Goal: Find specific page/section: Find specific page/section

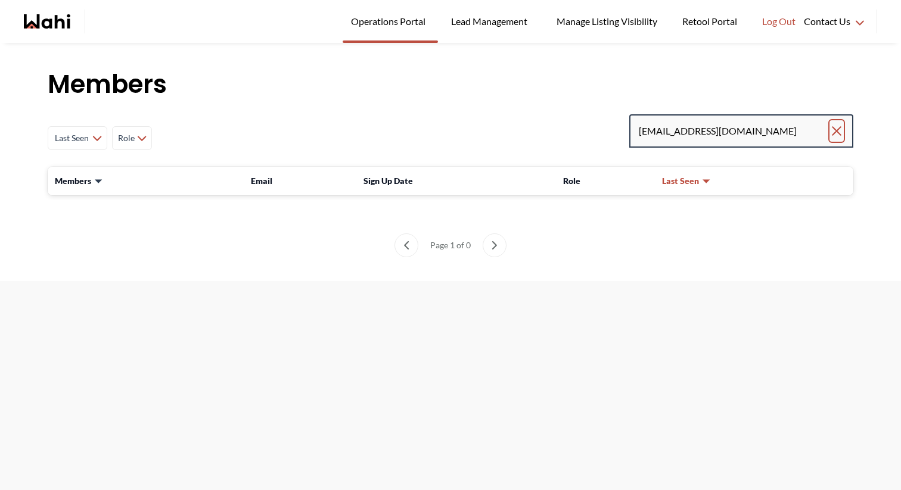
click at [830, 127] on icon "Clear search" at bounding box center [836, 131] width 14 height 14
click at [789, 130] on input "Search input" at bounding box center [735, 130] width 192 height 21
paste input "[EMAIL_ADDRESS][DOMAIN_NAME]"
type input "[EMAIL_ADDRESS][DOMAIN_NAME]"
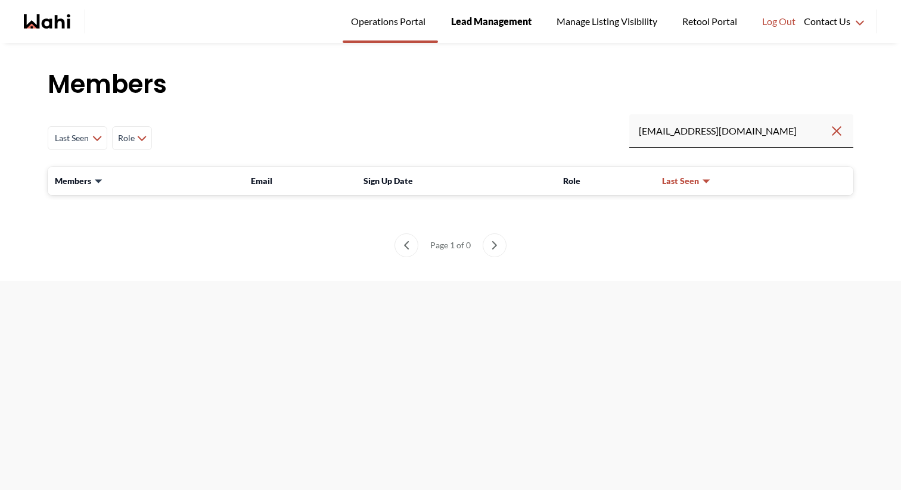
click at [497, 21] on span "Lead Management" at bounding box center [491, 21] width 80 height 15
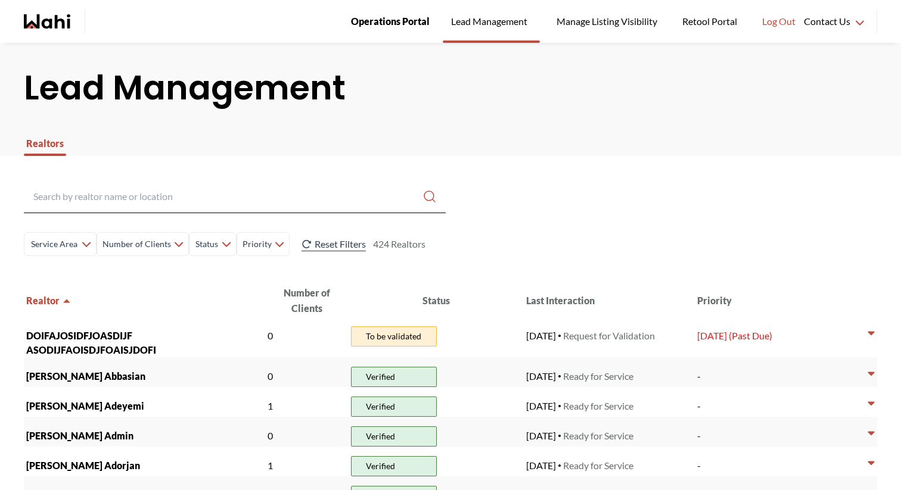
click at [384, 23] on span "Operations Portal" at bounding box center [390, 21] width 79 height 15
